Goal: Task Accomplishment & Management: Manage account settings

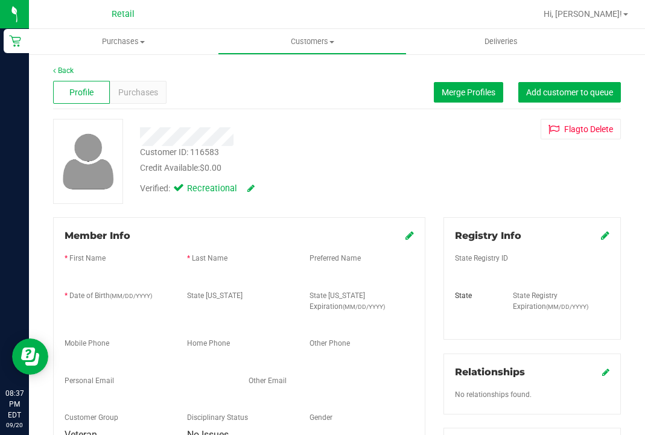
scroll to position [31, 0]
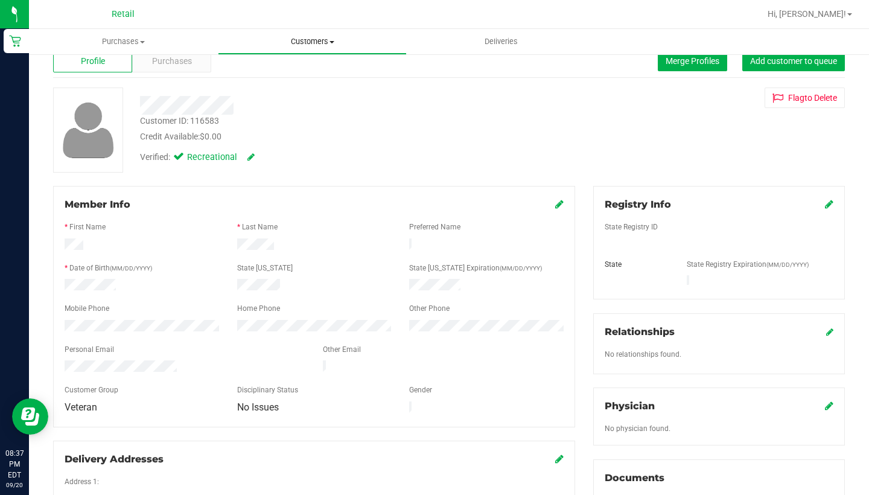
click at [329, 44] on span "Customers" at bounding box center [313, 41] width 188 height 11
click at [279, 67] on li "All customers" at bounding box center [312, 73] width 189 height 14
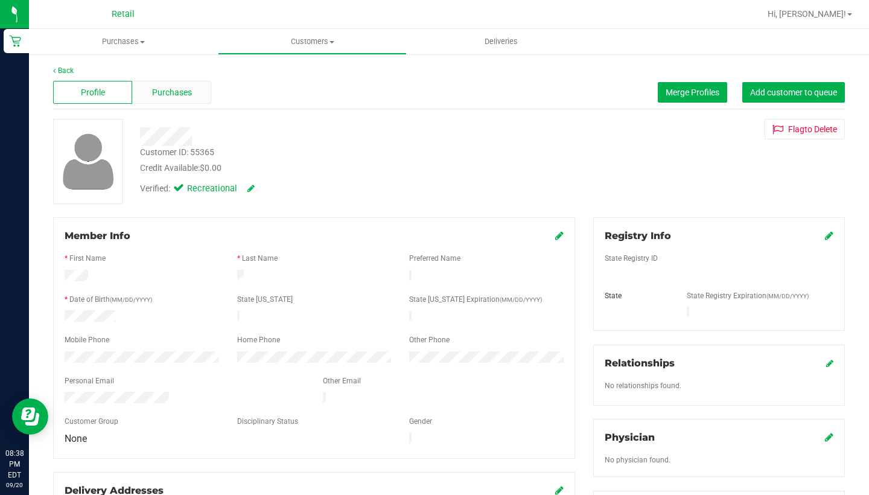
click at [180, 102] on div "Purchases" at bounding box center [171, 92] width 79 height 23
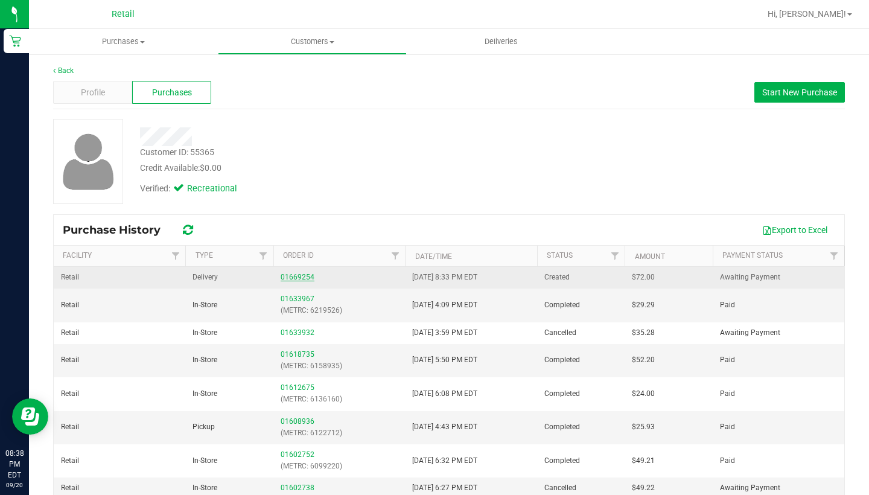
click at [289, 275] on link "01669254" at bounding box center [298, 277] width 34 height 8
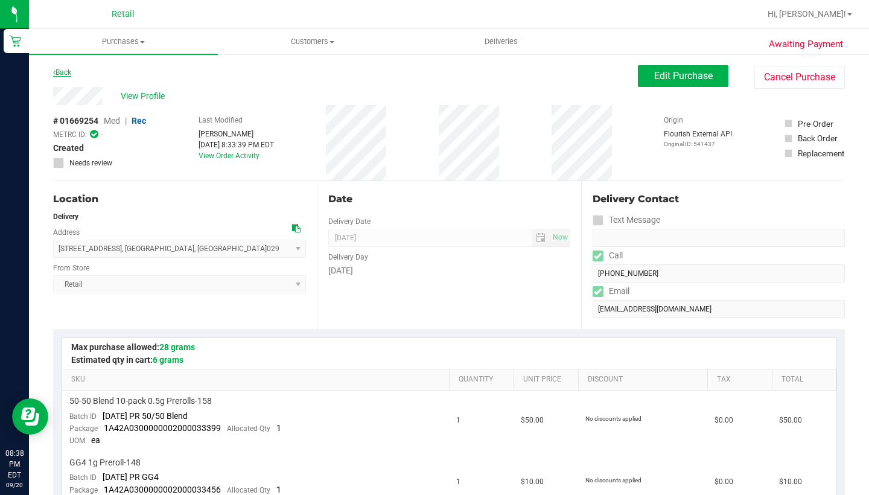
click at [65, 74] on link "Back" at bounding box center [62, 72] width 18 height 8
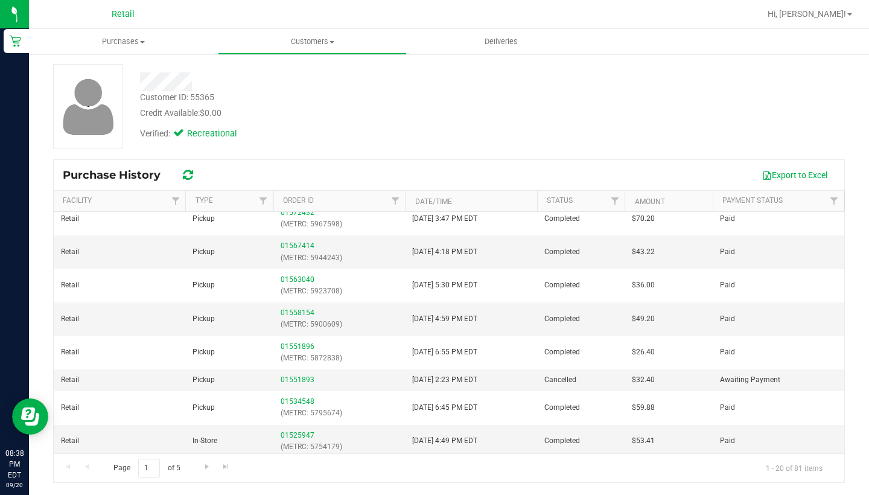
scroll to position [55, 0]
click at [228, 435] on span "Go to the last page" at bounding box center [226, 467] width 10 height 10
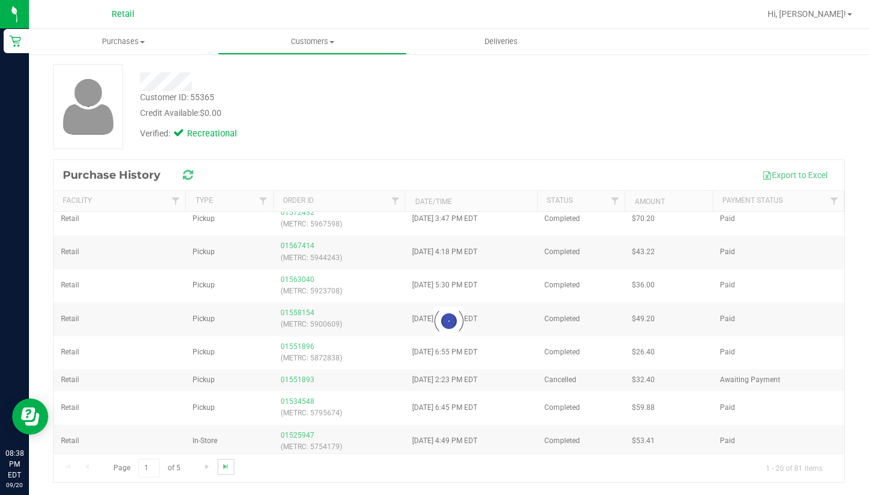
scroll to position [0, 0]
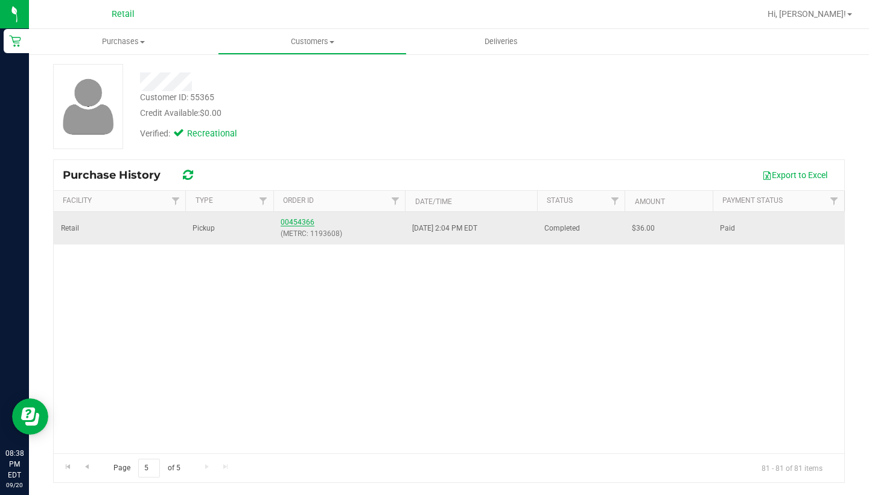
click at [293, 220] on link "00454366" at bounding box center [298, 222] width 34 height 8
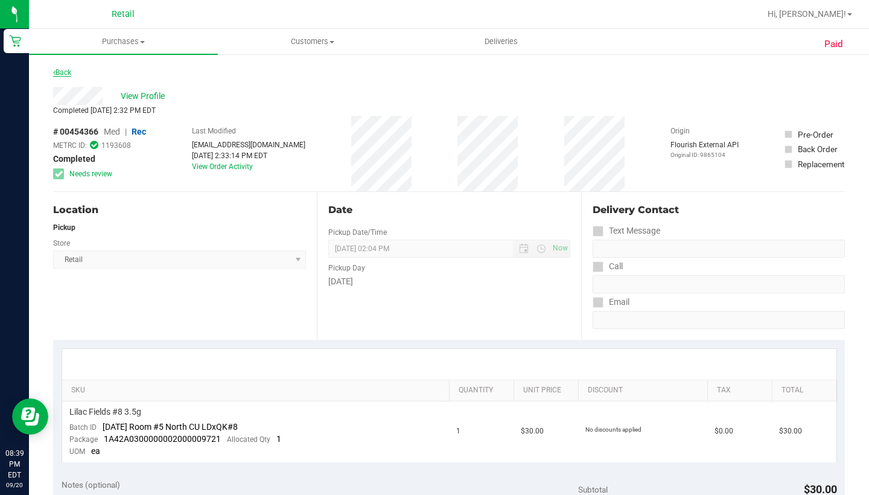
click at [69, 72] on link "Back" at bounding box center [62, 72] width 18 height 8
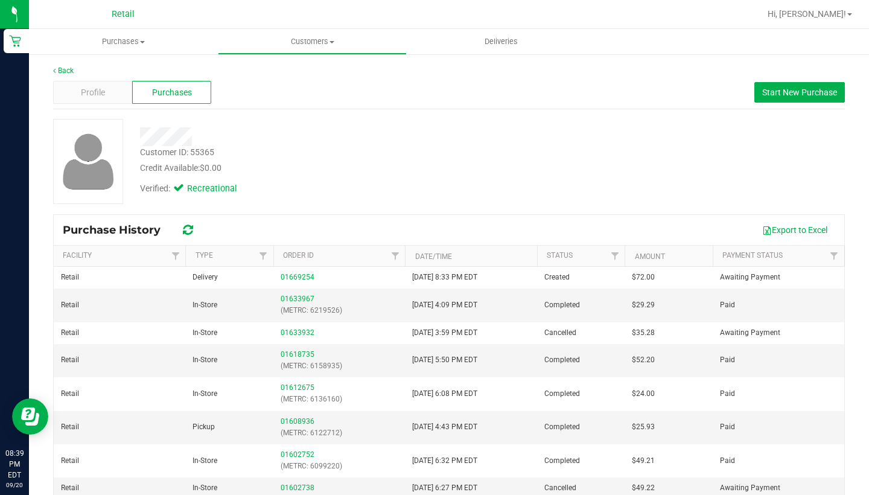
click at [69, 72] on link "Back" at bounding box center [63, 70] width 21 height 8
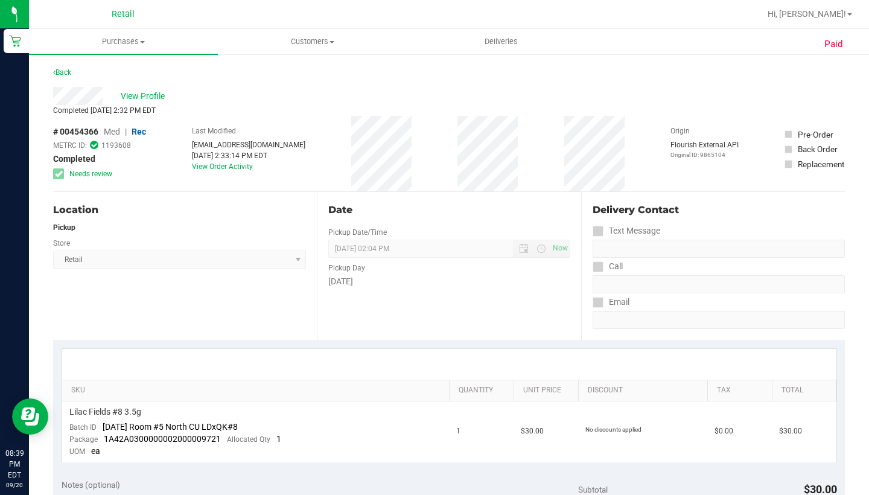
click at [69, 72] on link "Back" at bounding box center [62, 72] width 18 height 8
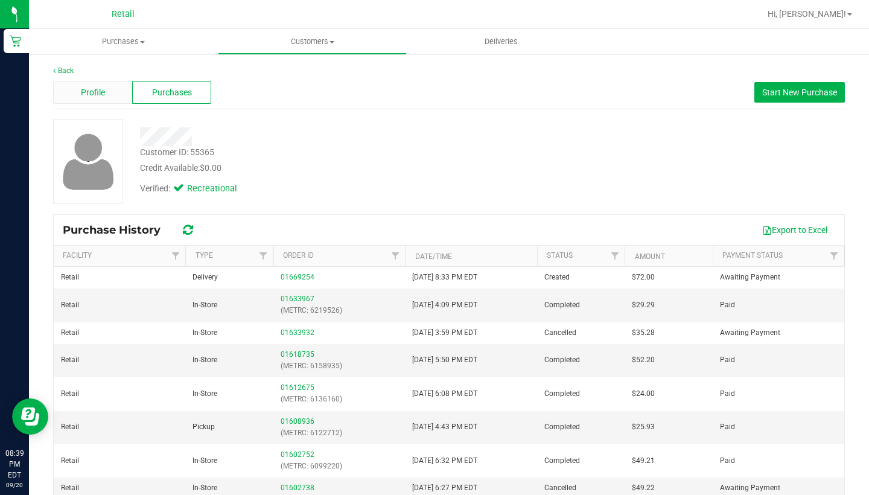
click at [82, 88] on span "Profile" at bounding box center [93, 92] width 24 height 13
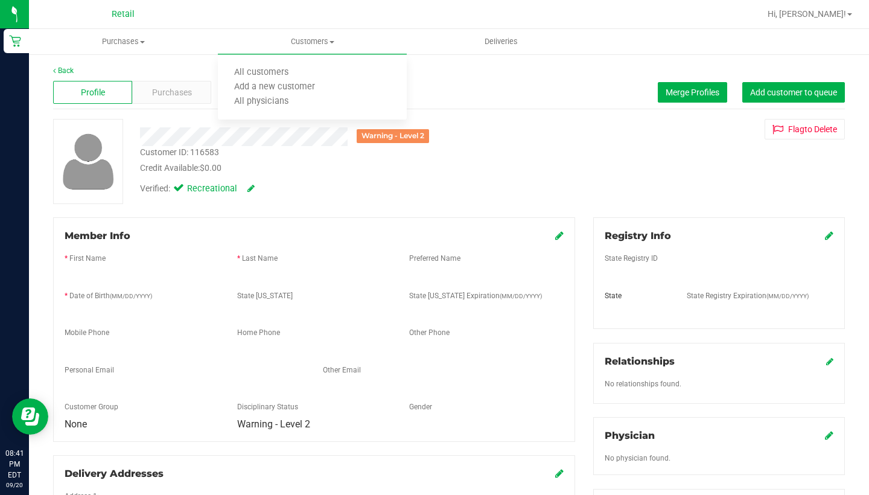
scroll to position [105, 0]
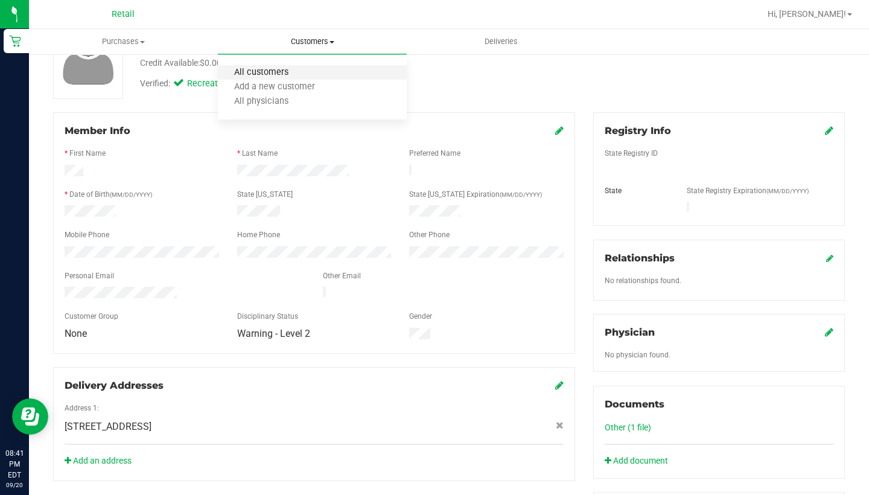
drag, startPoint x: 0, startPoint y: 0, endPoint x: 303, endPoint y: 73, distance: 311.7
click at [303, 73] on span "All customers" at bounding box center [261, 73] width 87 height 10
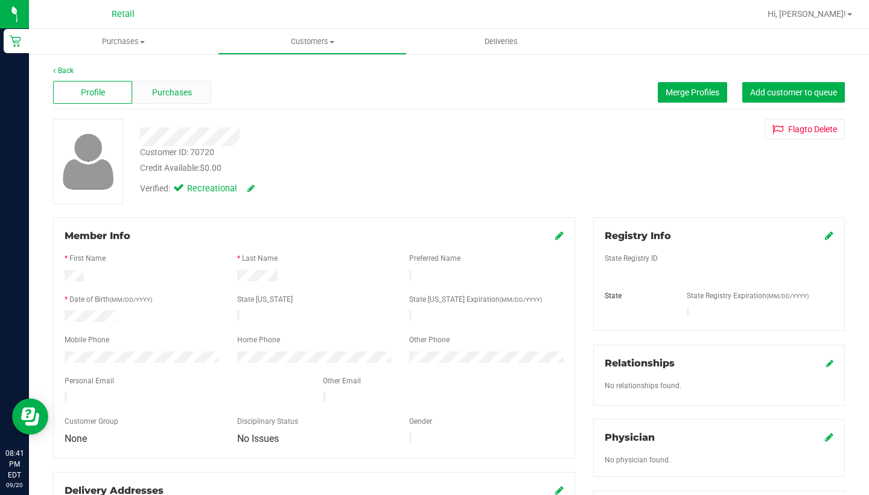
drag, startPoint x: 303, startPoint y: 73, endPoint x: 176, endPoint y: 97, distance: 129.5
click at [176, 97] on span "Purchases" at bounding box center [172, 92] width 40 height 13
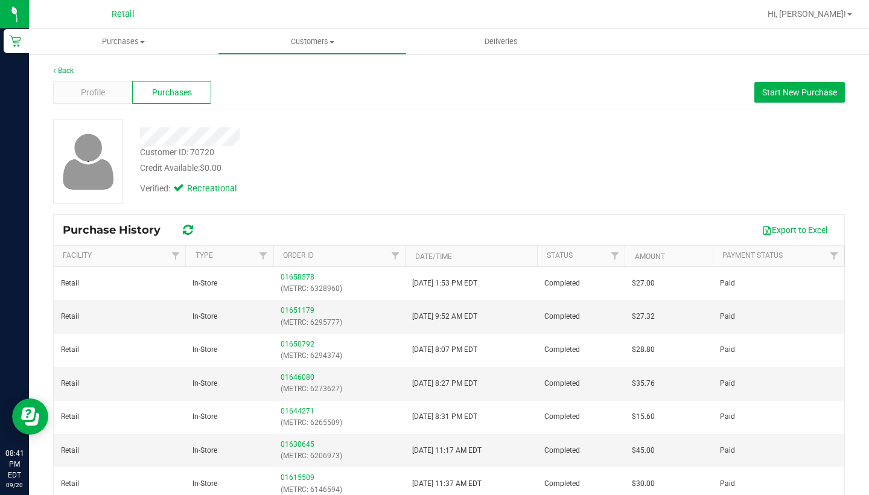
click at [88, 91] on span "Profile" at bounding box center [93, 92] width 24 height 13
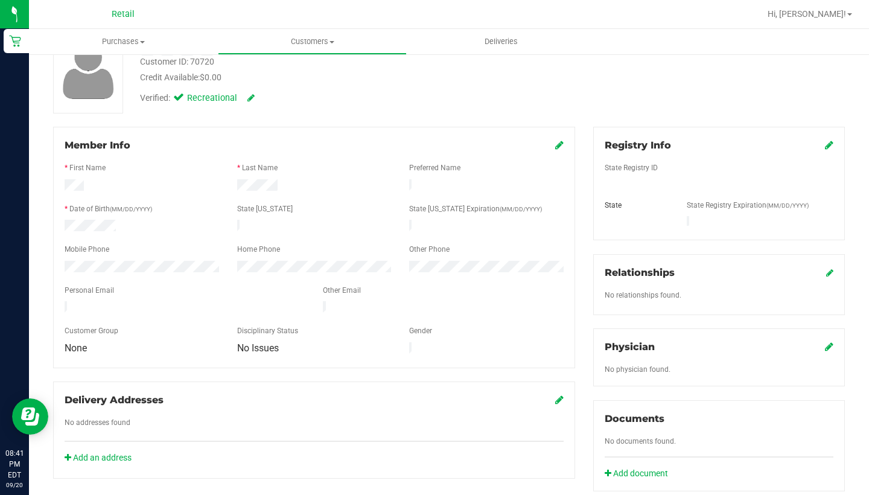
scroll to position [93, 0]
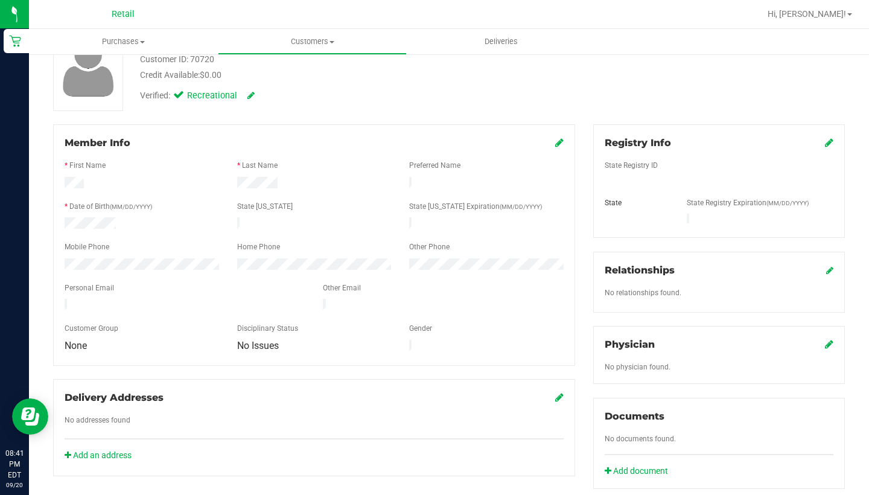
click at [560, 147] on icon at bounding box center [559, 143] width 8 height 10
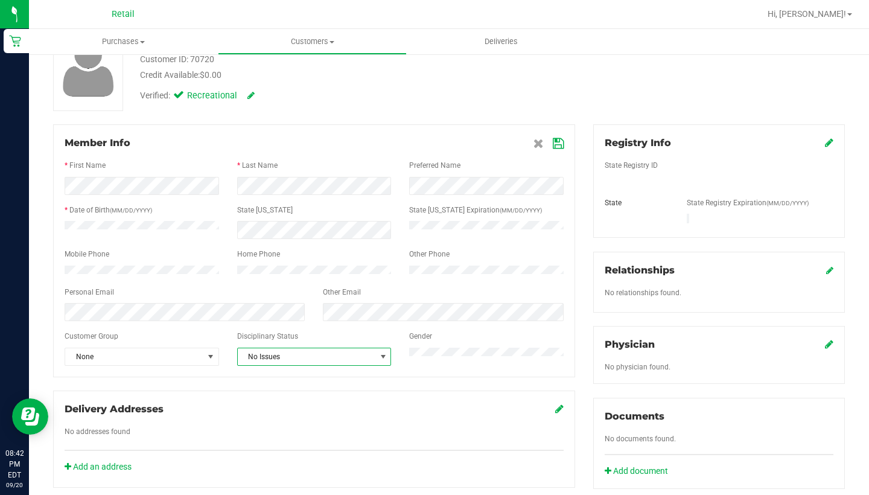
drag, startPoint x: 338, startPoint y: 177, endPoint x: 289, endPoint y: 359, distance: 188.7
click at [289, 359] on span "No Issues" at bounding box center [307, 356] width 138 height 17
click at [293, 423] on li "Warning - Level 2" at bounding box center [314, 420] width 153 height 18
drag, startPoint x: 293, startPoint y: 423, endPoint x: 554, endPoint y: 144, distance: 381.3
click at [554, 144] on icon at bounding box center [558, 144] width 11 height 10
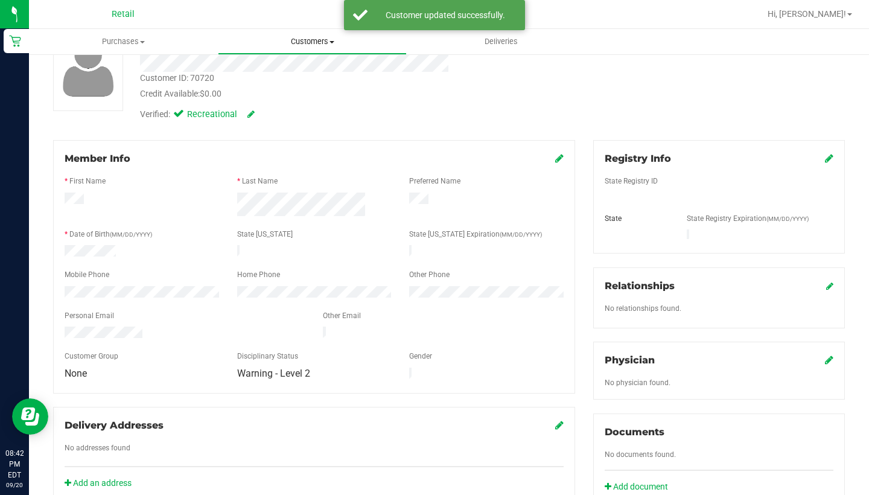
drag, startPoint x: 554, startPoint y: 144, endPoint x: 310, endPoint y: 31, distance: 269.3
click at [310, 31] on uib-tab-heading "Customers All customers Add a new customer All physicians" at bounding box center [313, 42] width 188 height 24
click at [307, 72] on li "All customers" at bounding box center [312, 73] width 189 height 14
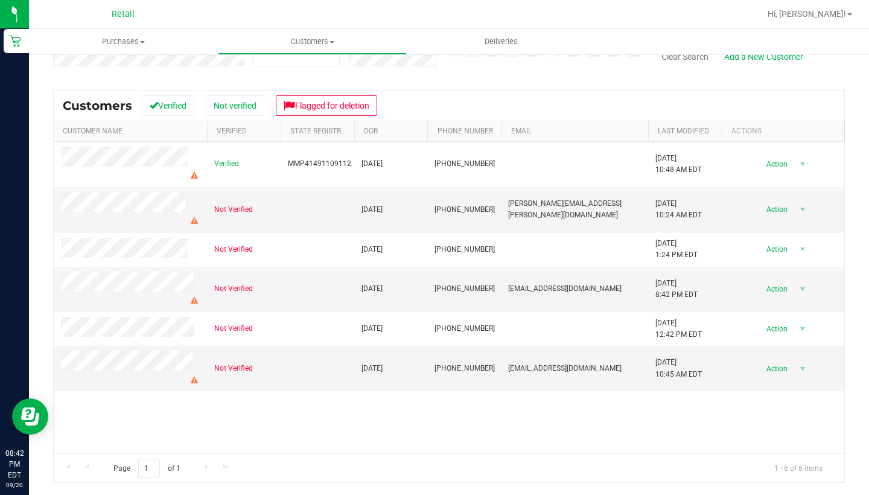
scroll to position [129, 0]
